Goal: Task Accomplishment & Management: Manage account settings

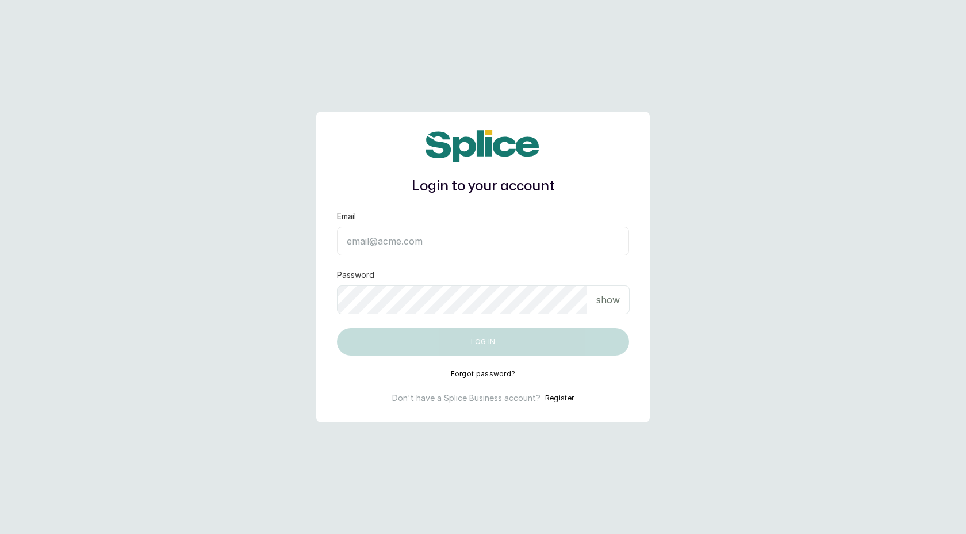
type input "[EMAIL_ADDRESS][DOMAIN_NAME]"
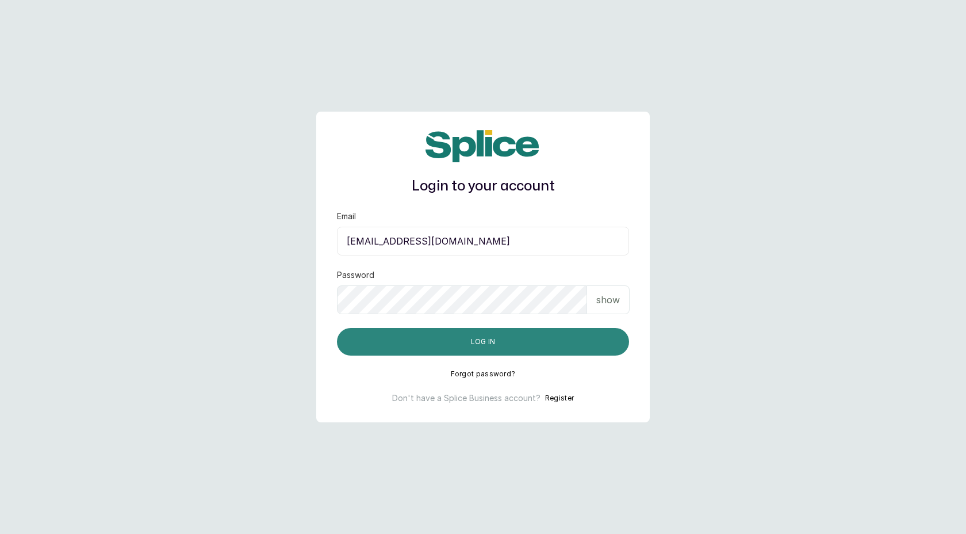
click at [460, 344] on button "Log in" at bounding box center [483, 342] width 292 height 28
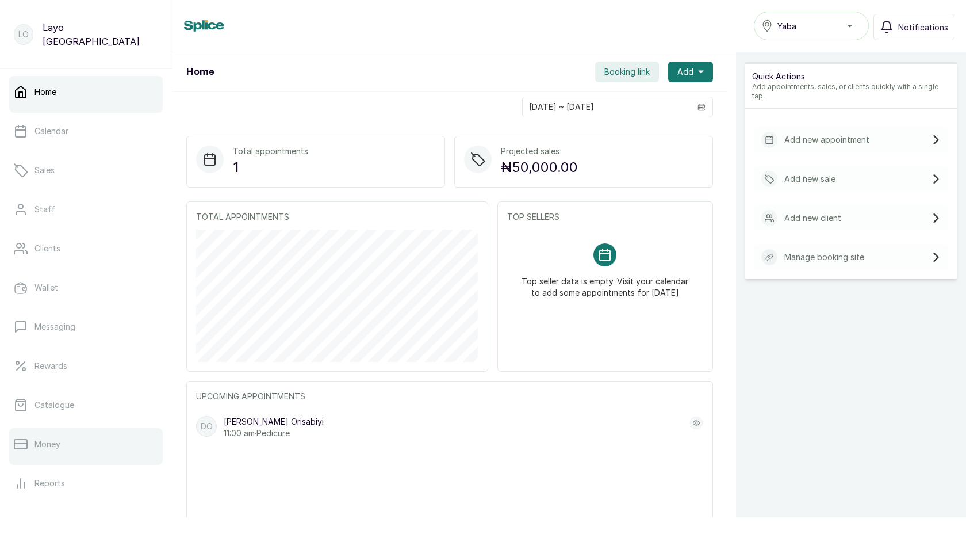
scroll to position [127, 0]
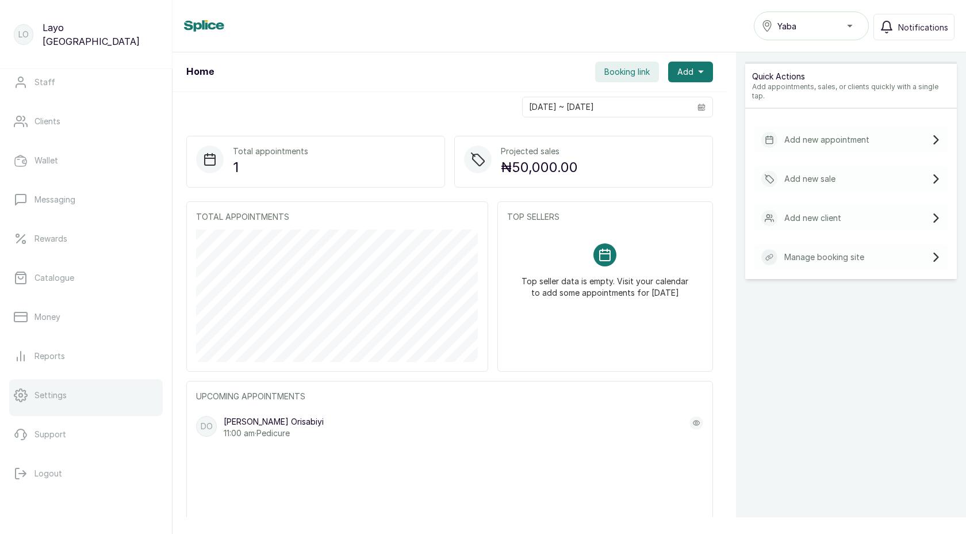
click at [46, 395] on p "Settings" at bounding box center [51, 395] width 32 height 12
